Goal: Information Seeking & Learning: Learn about a topic

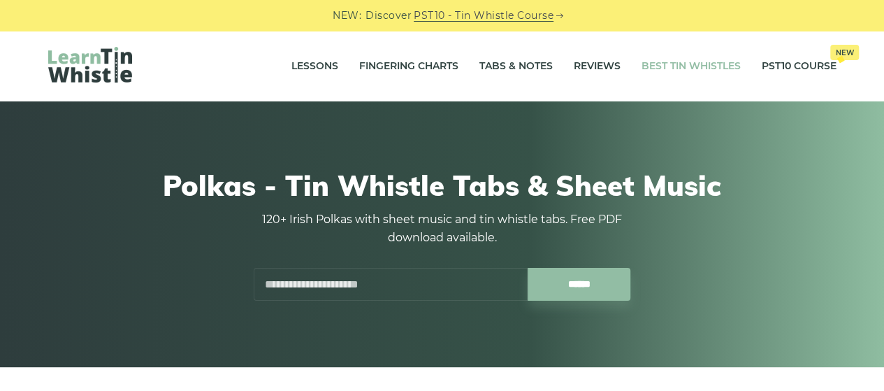
click at [682, 59] on link "Best Tin Whistles" at bounding box center [691, 66] width 99 height 35
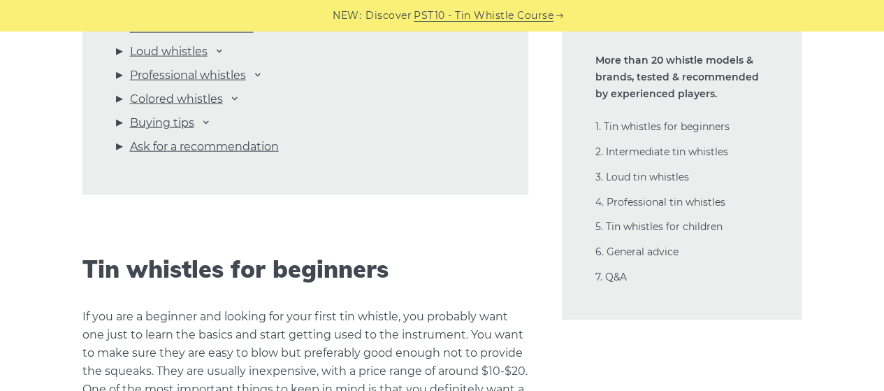
scroll to position [1677, 0]
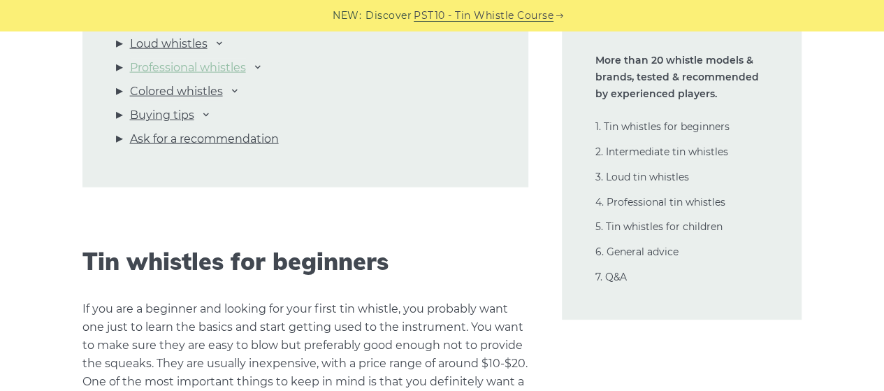
click at [223, 77] on link "Professional whistles" at bounding box center [188, 68] width 116 height 18
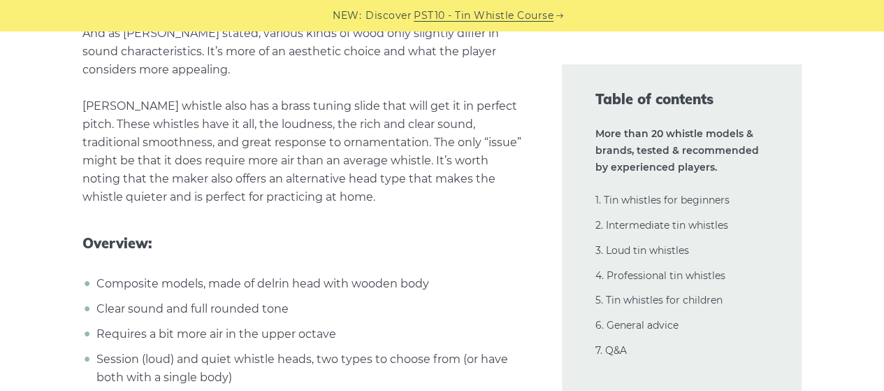
scroll to position [18159, 0]
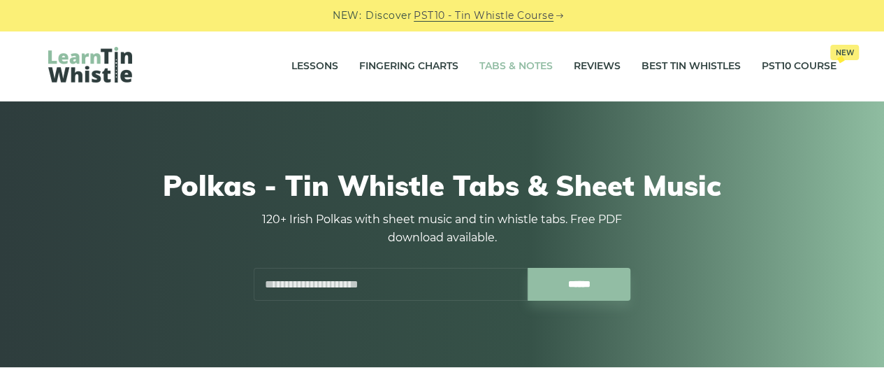
click at [479, 61] on link "Tabs & Notes" at bounding box center [515, 66] width 73 height 35
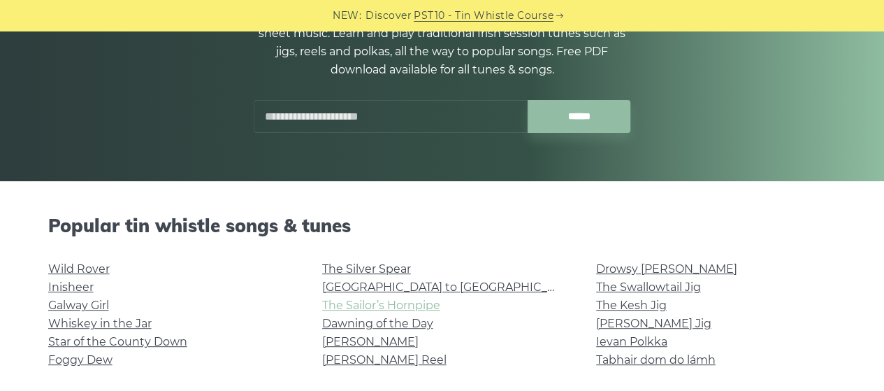
scroll to position [372, 0]
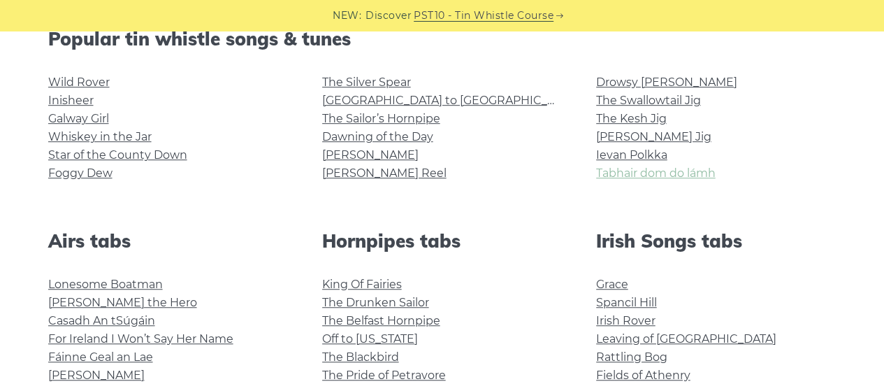
click at [701, 180] on link "Tabhair dom do lámh" at bounding box center [655, 172] width 119 height 13
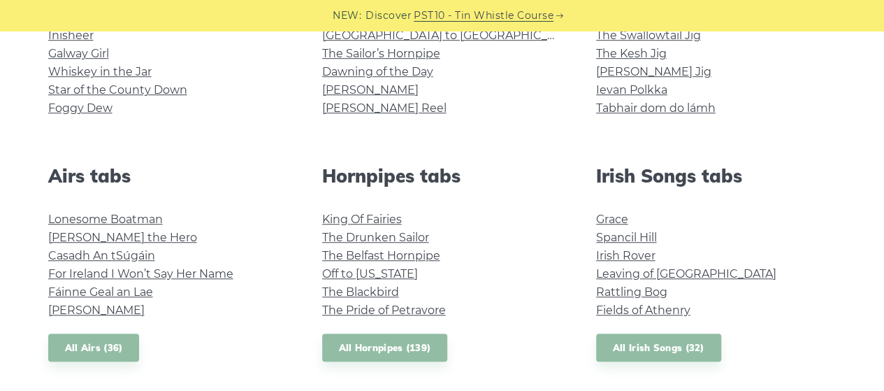
scroll to position [559, 0]
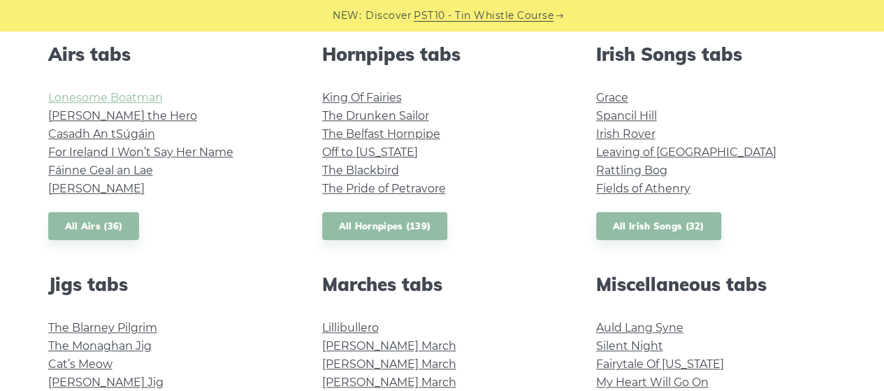
click at [131, 104] on link "Lonesome Boatman" at bounding box center [105, 97] width 115 height 13
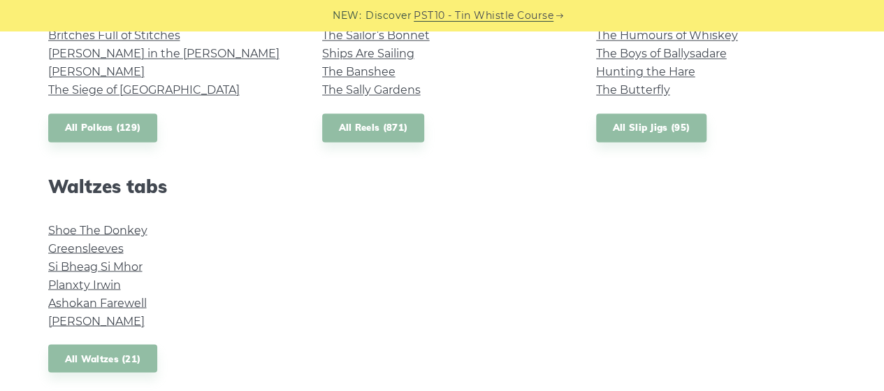
scroll to position [1304, 0]
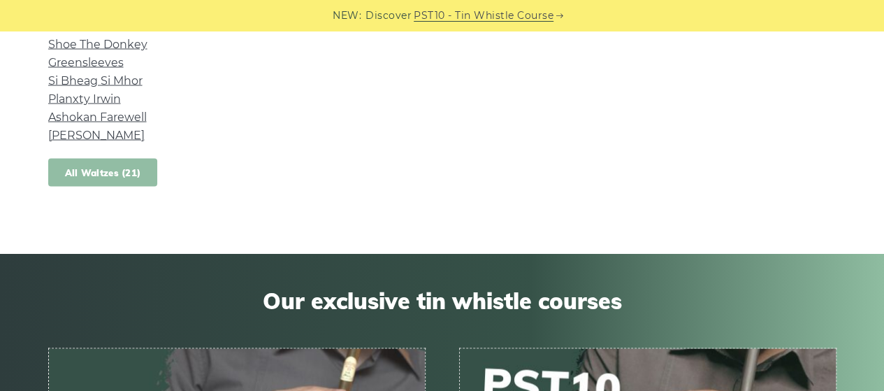
click at [113, 187] on link "All Waltzes (21)" at bounding box center [103, 172] width 110 height 29
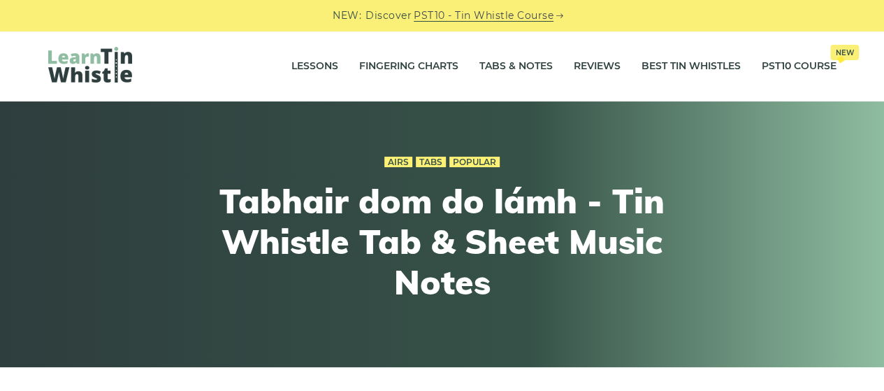
scroll to position [186, 0]
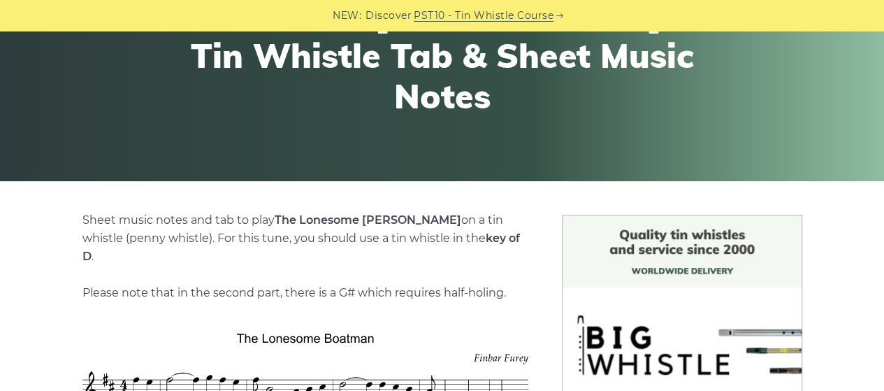
scroll to position [559, 0]
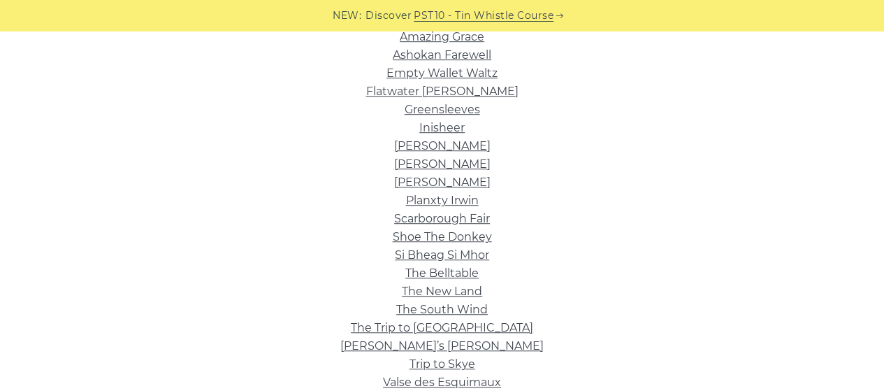
scroll to position [559, 0]
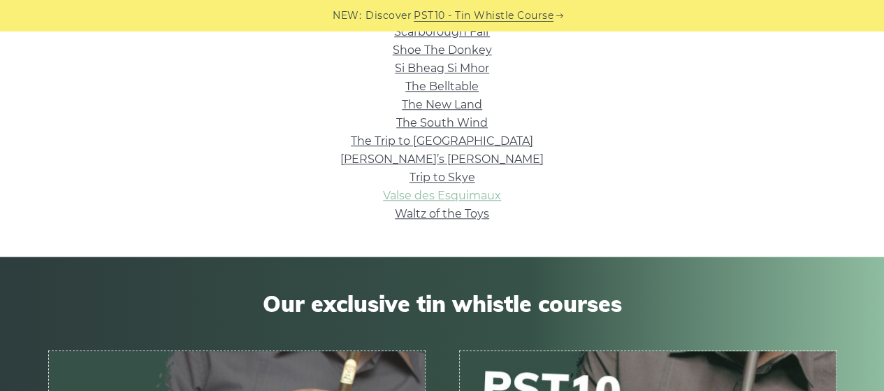
click at [461, 202] on link "Valse des Esquimaux" at bounding box center [442, 195] width 118 height 13
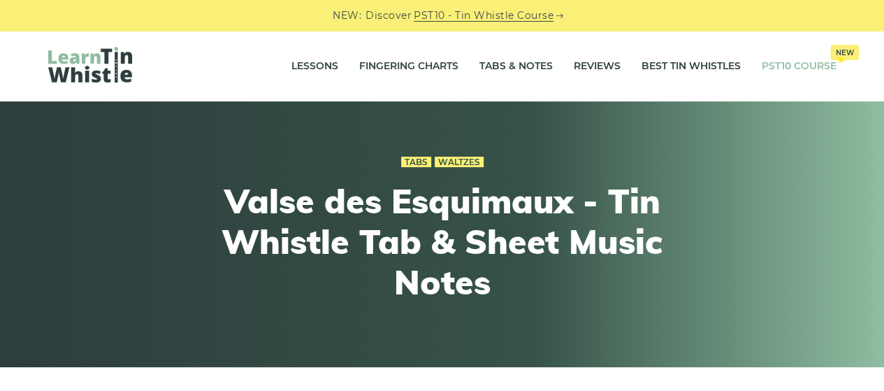
click at [776, 64] on link "PST10 Course New" at bounding box center [799, 66] width 75 height 35
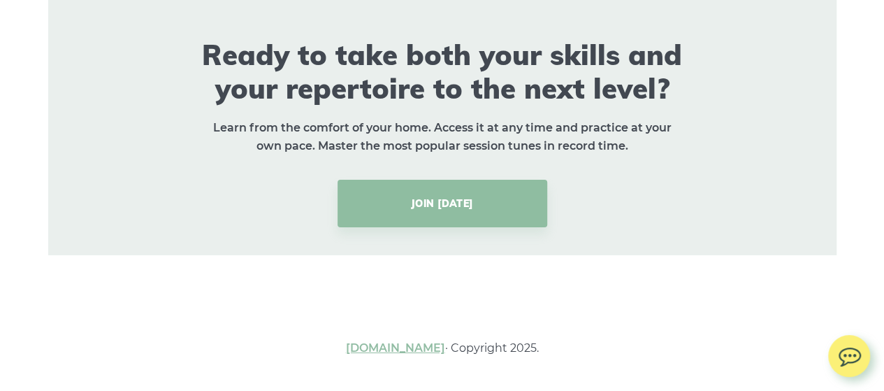
scroll to position [11367, 0]
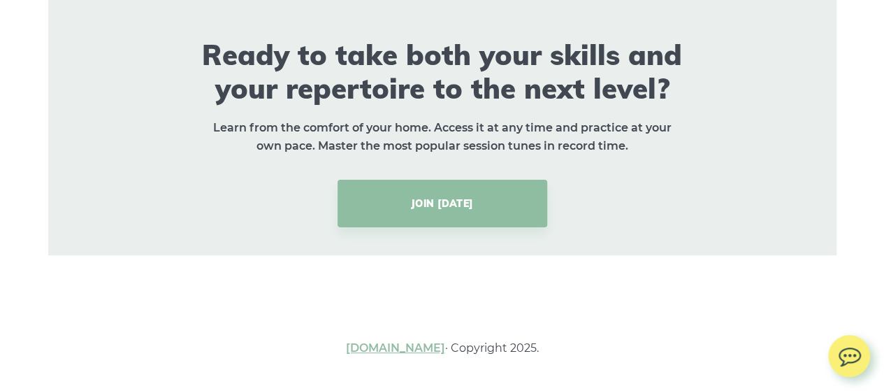
scroll to position [11926, 0]
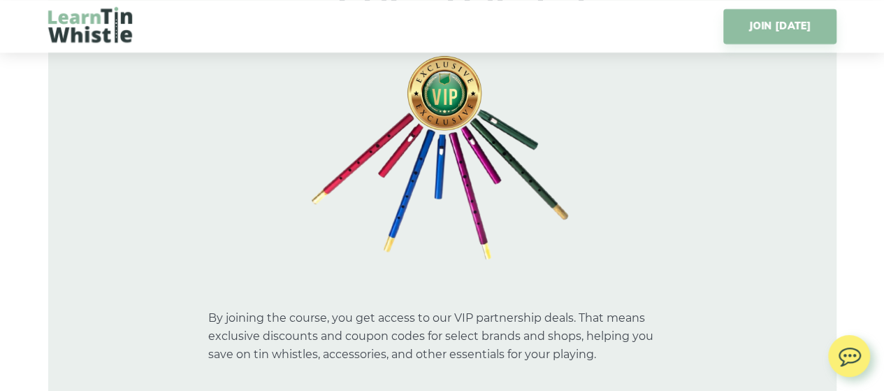
scroll to position [7087, 0]
